Goal: Information Seeking & Learning: Learn about a topic

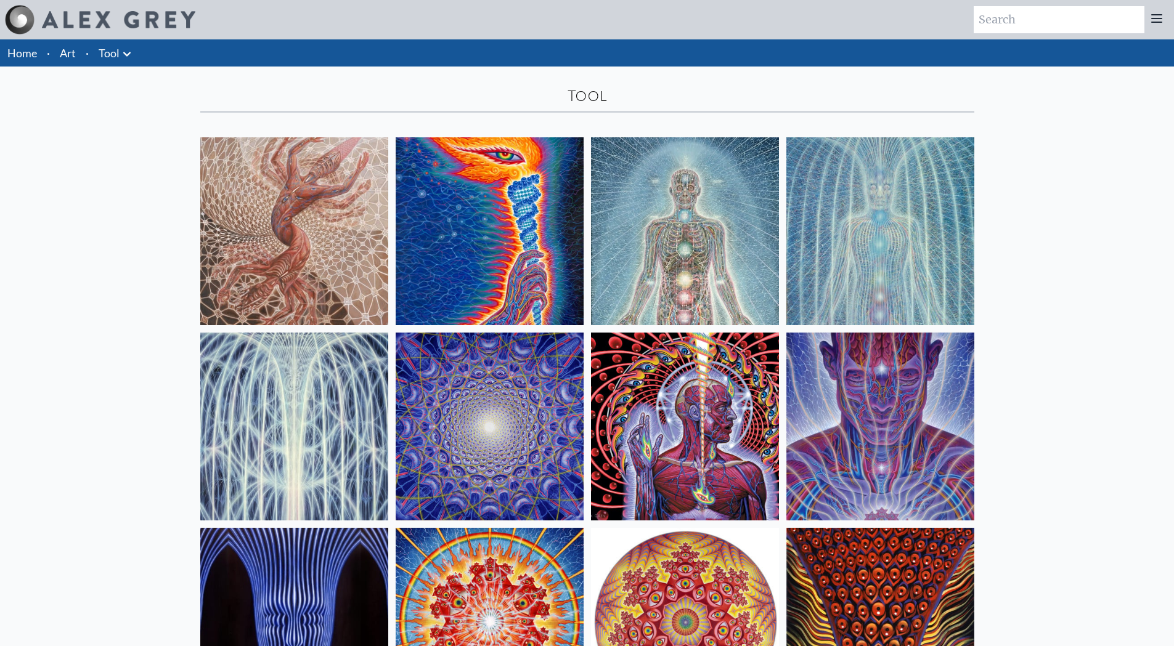
click at [62, 44] on link "Art" at bounding box center [68, 52] width 16 height 17
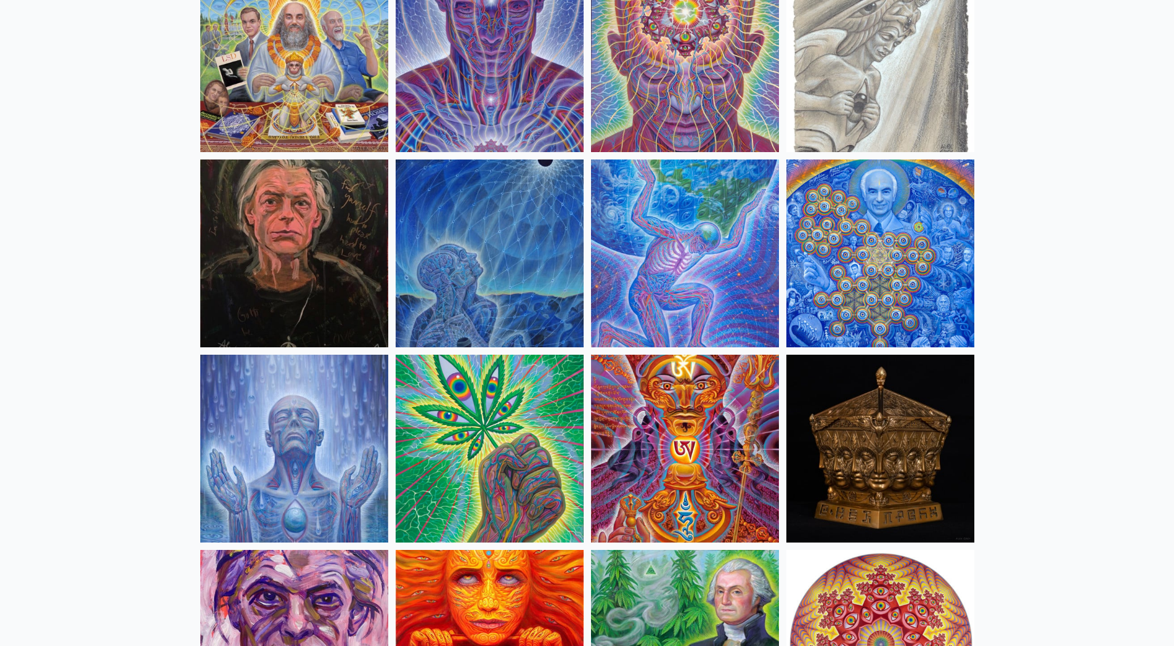
scroll to position [1848, 0]
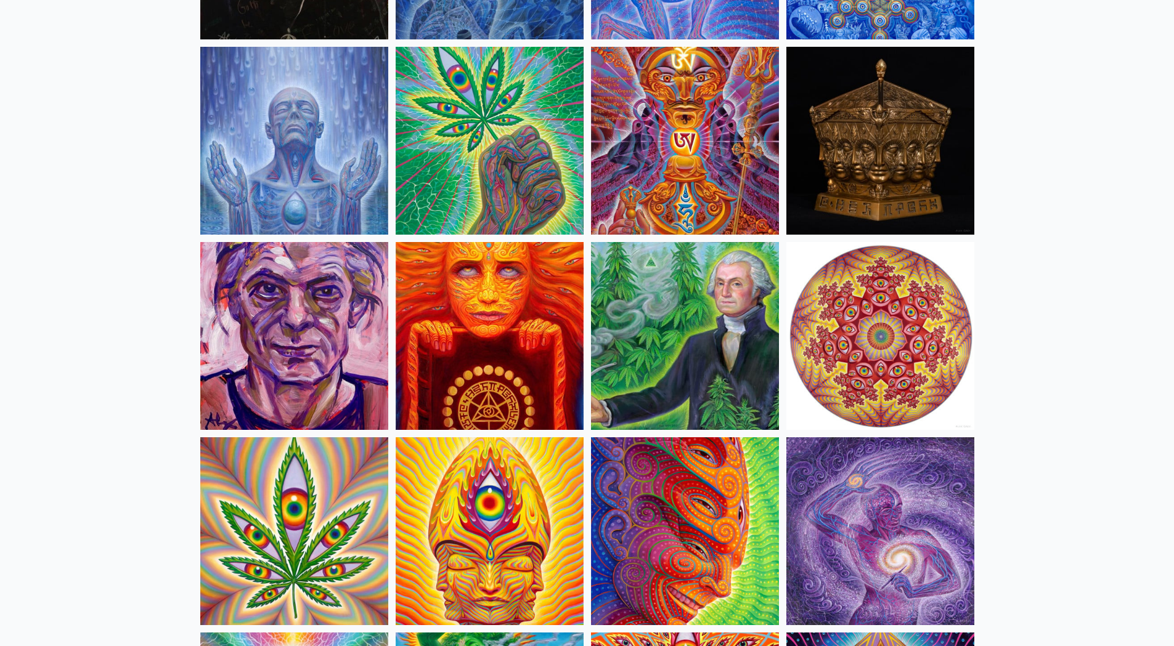
click at [730, 335] on img at bounding box center [685, 336] width 188 height 188
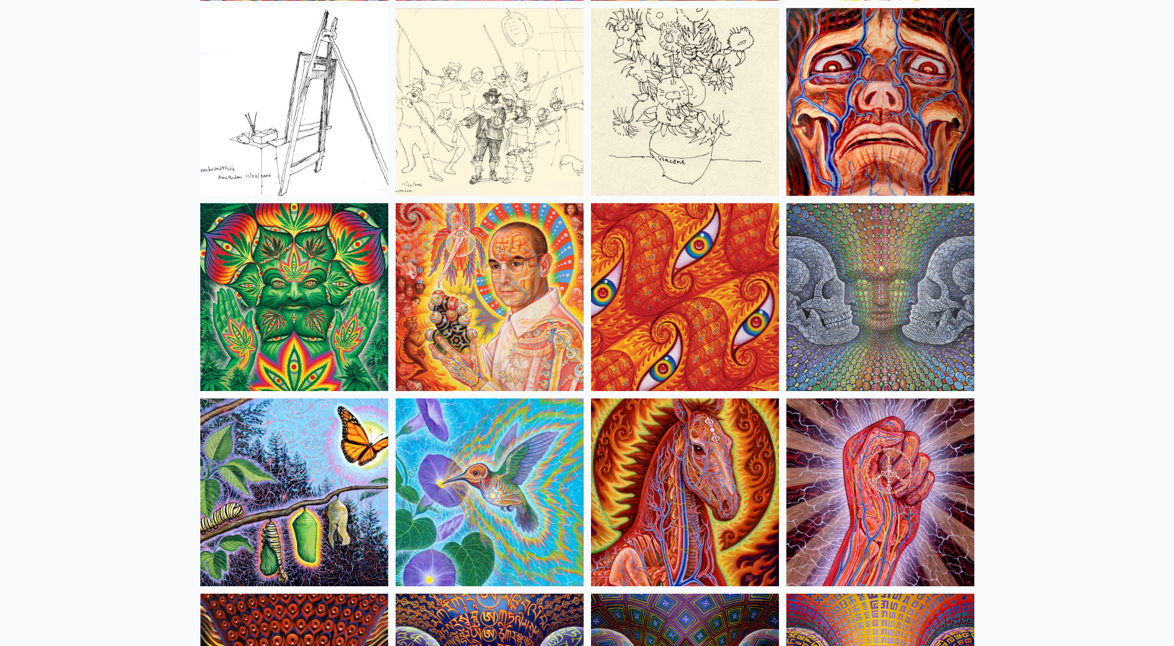
scroll to position [5792, 0]
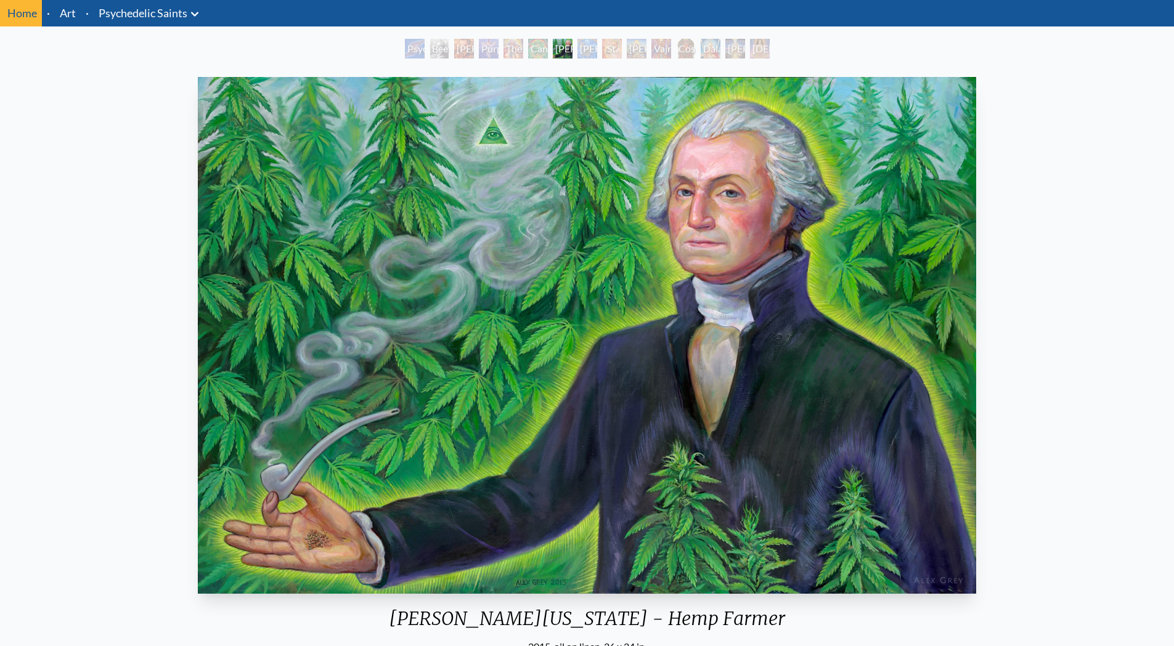
scroll to position [62, 0]
